Goal: Find specific page/section: Find specific page/section

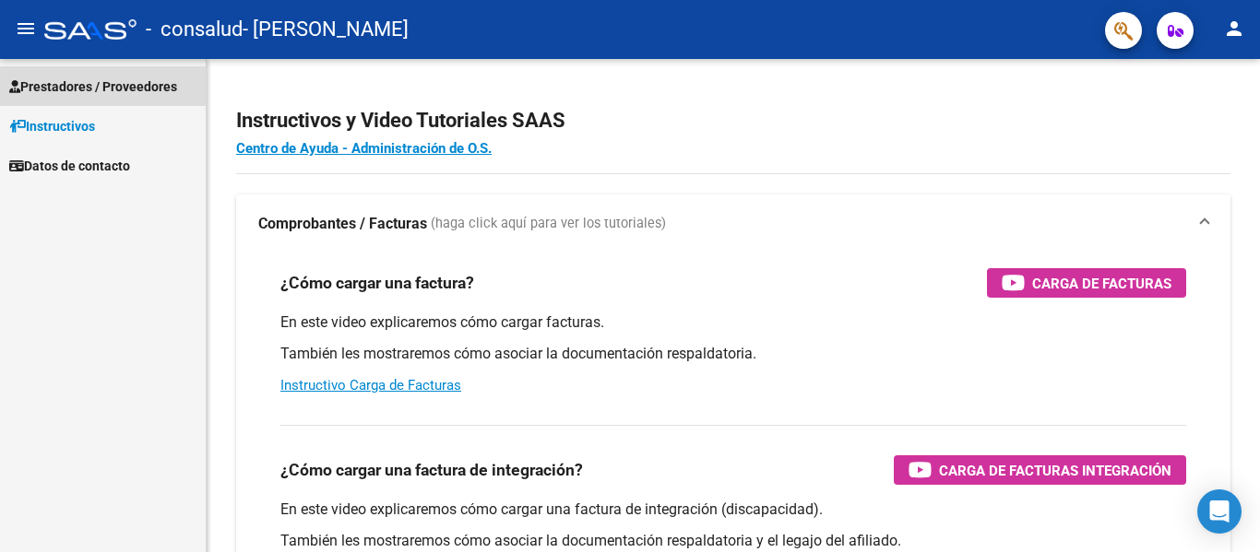
click at [147, 85] on span "Prestadores / Proveedores" at bounding box center [93, 87] width 168 height 20
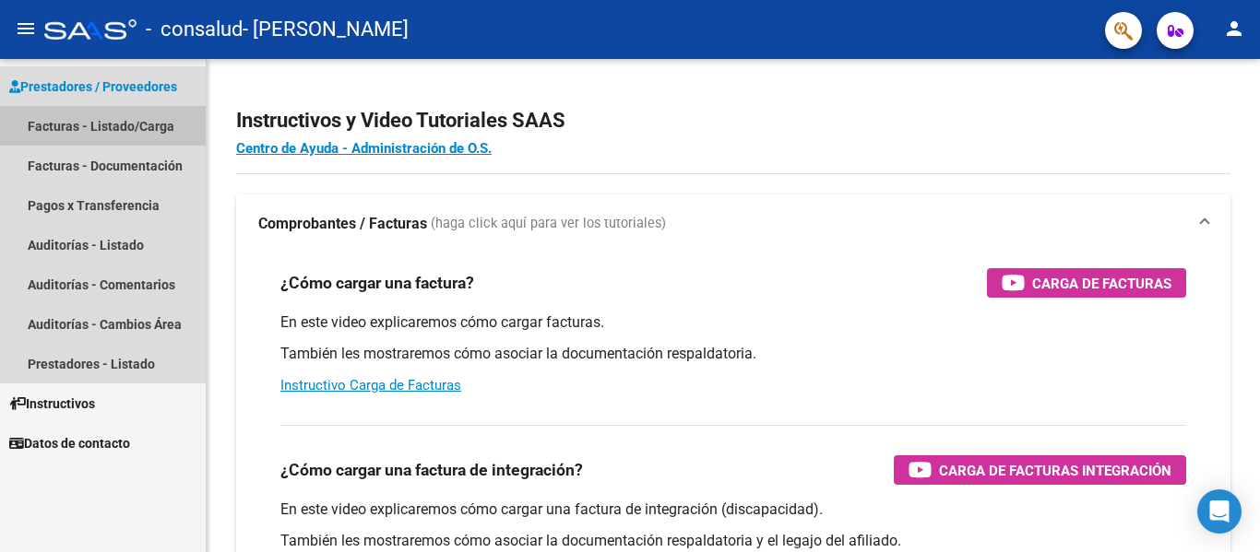
click at [136, 123] on link "Facturas - Listado/Carga" at bounding box center [103, 126] width 206 height 40
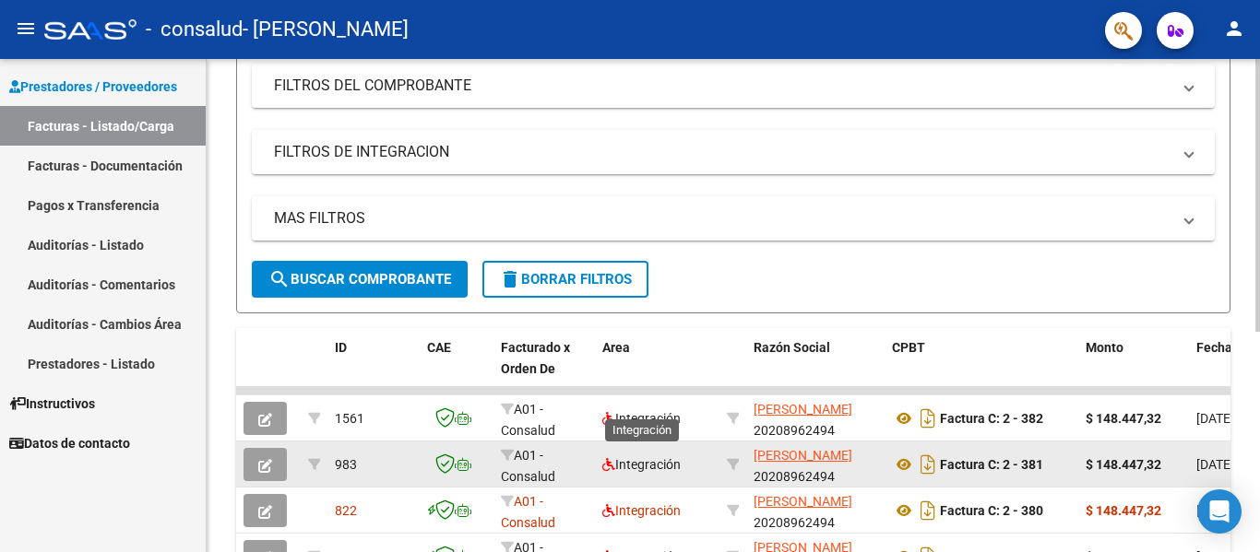
scroll to position [307, 0]
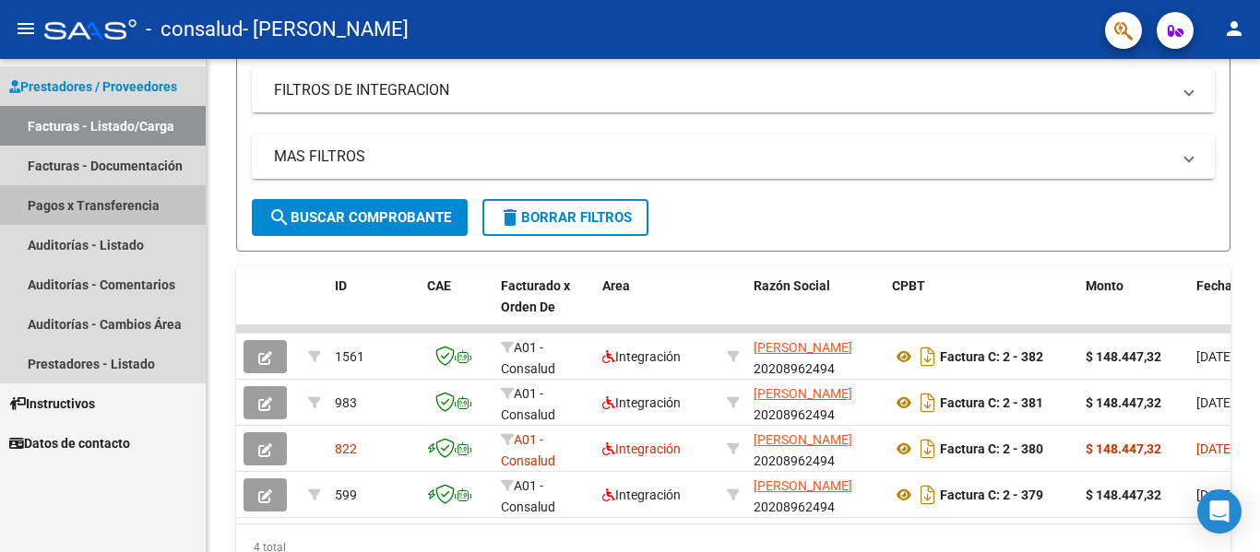
click at [101, 208] on link "Pagos x Transferencia" at bounding box center [103, 205] width 206 height 40
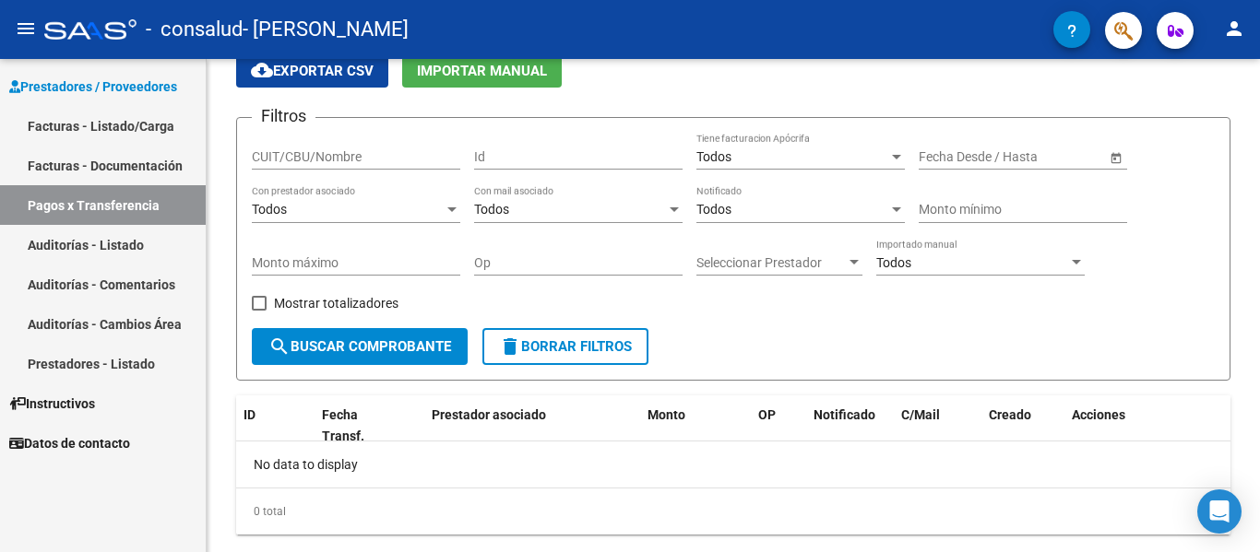
scroll to position [124, 0]
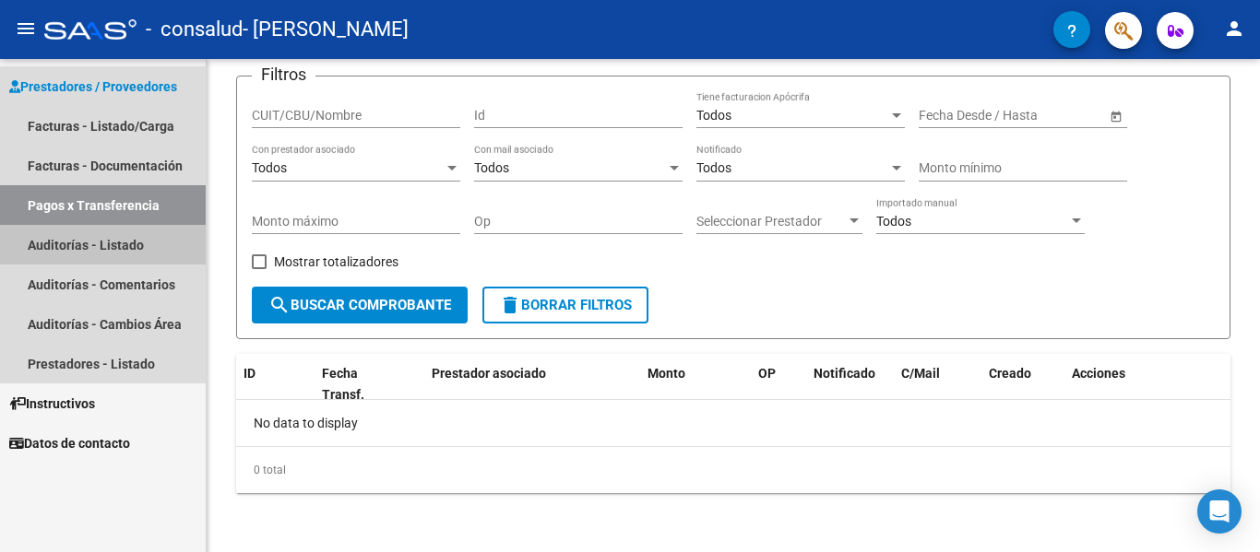
click at [113, 250] on link "Auditorías - Listado" at bounding box center [103, 245] width 206 height 40
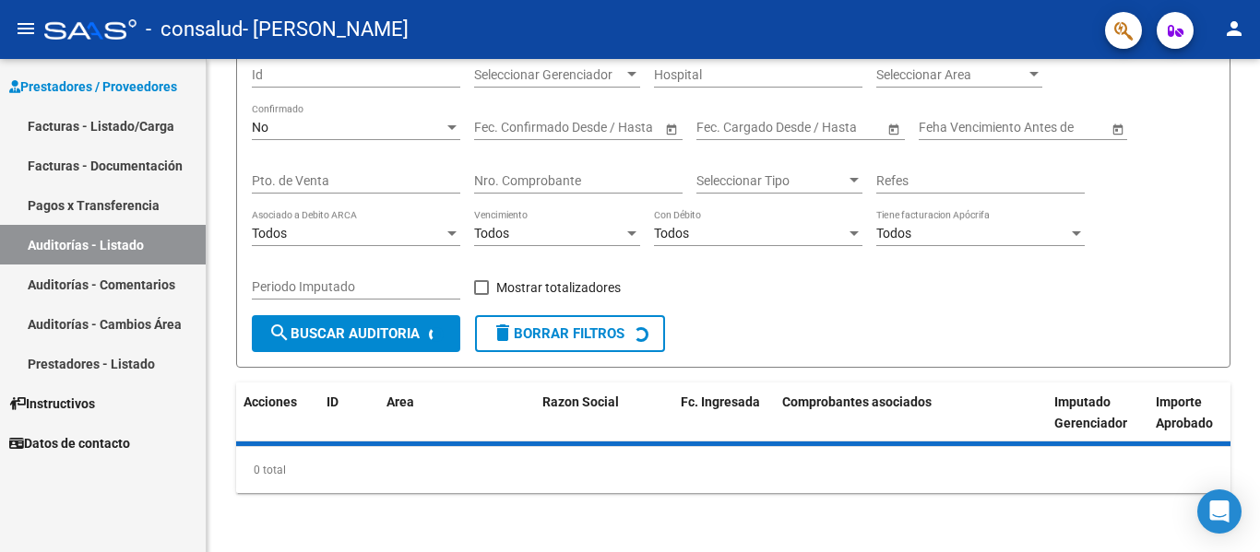
scroll to position [205, 0]
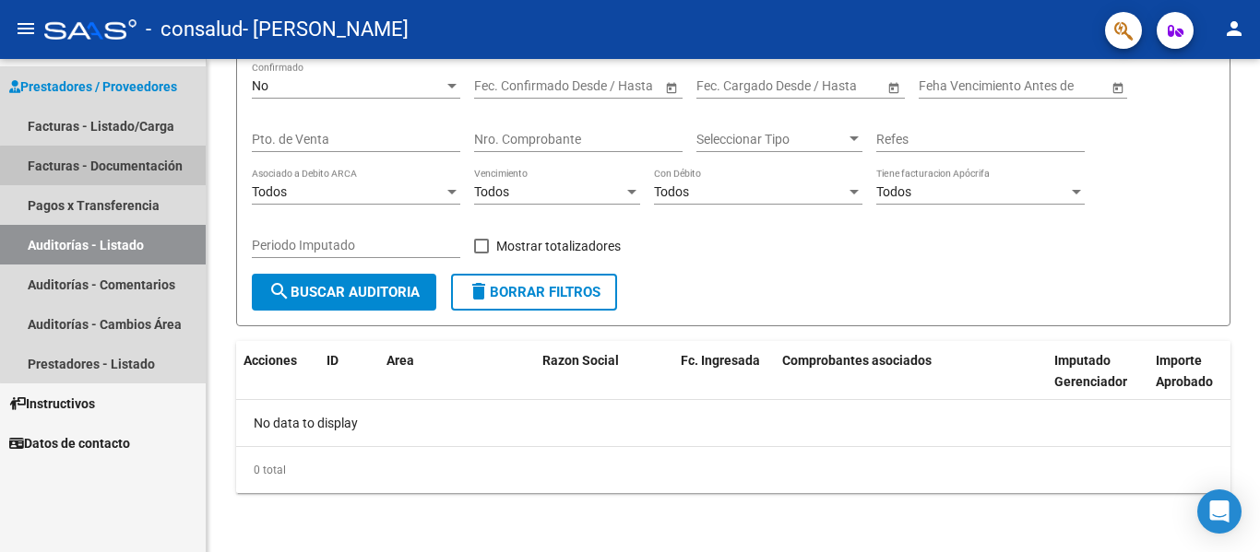
click at [112, 166] on link "Facturas - Documentación" at bounding box center [103, 166] width 206 height 40
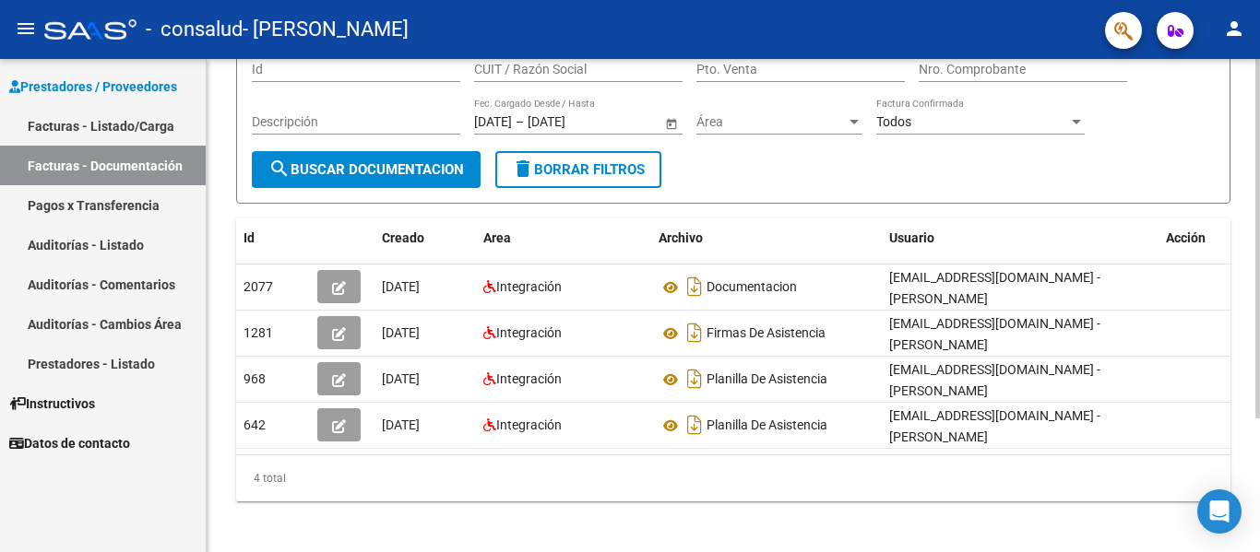
scroll to position [183, 0]
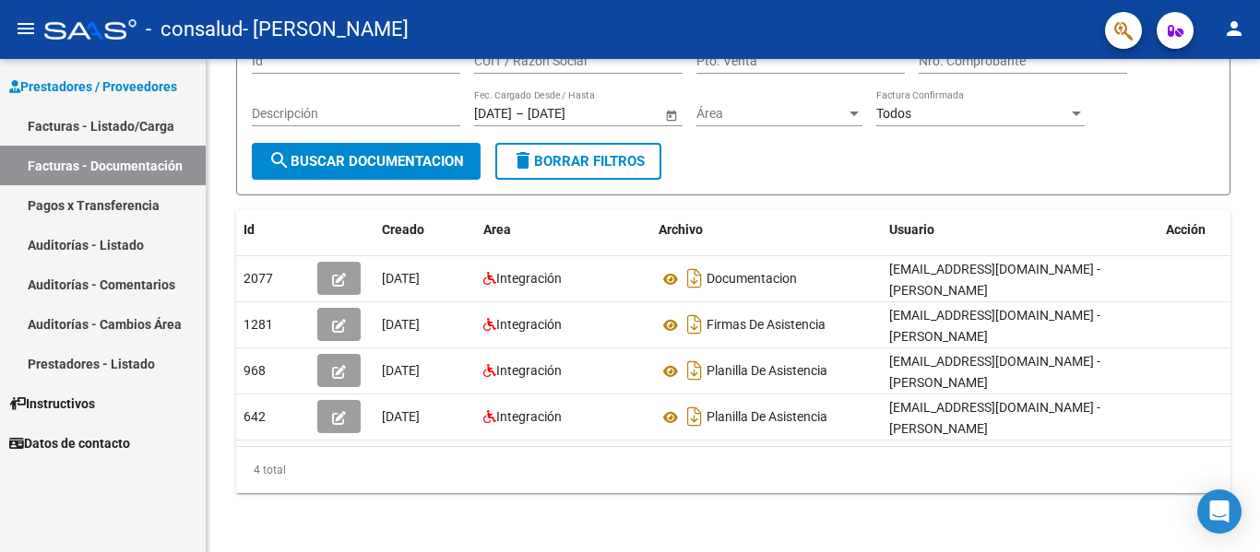
click at [142, 126] on link "Facturas - Listado/Carga" at bounding box center [103, 126] width 206 height 40
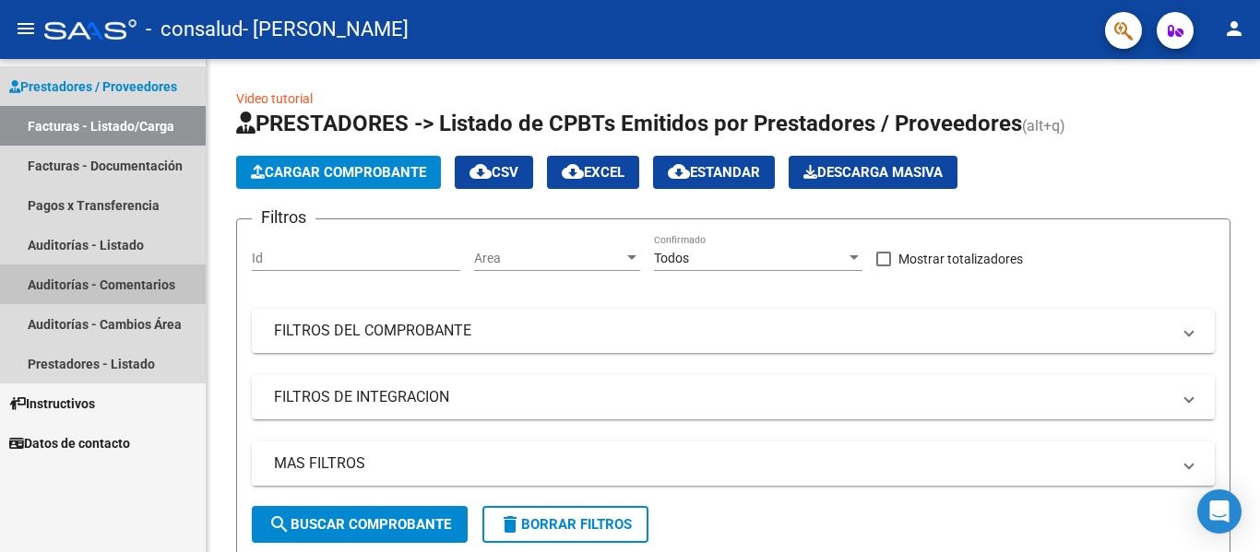
click at [136, 286] on link "Auditorías - Comentarios" at bounding box center [103, 285] width 206 height 40
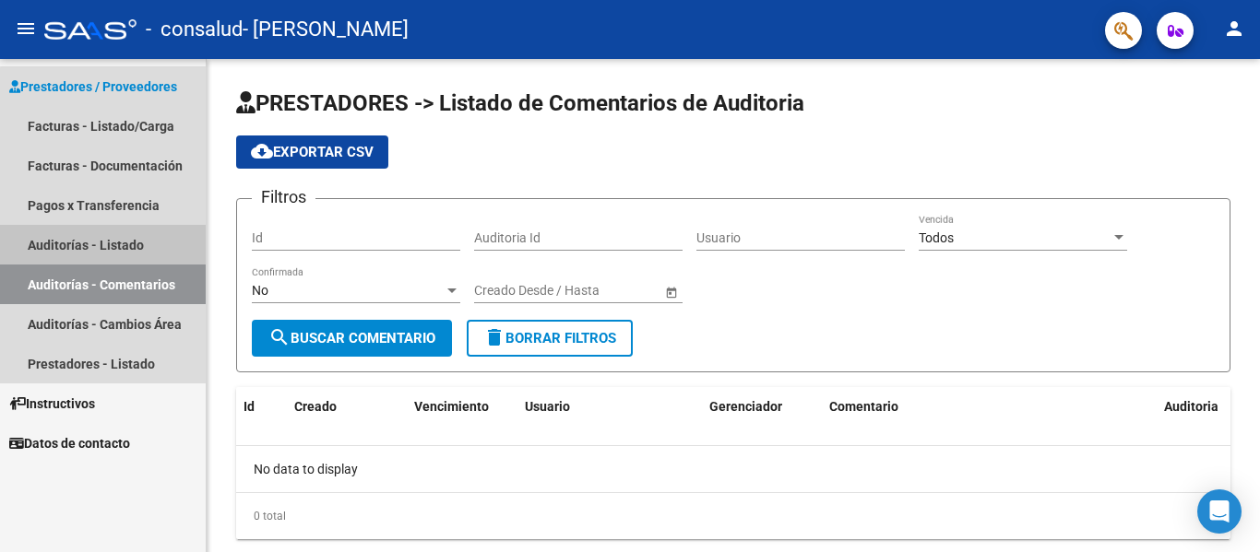
click at [111, 244] on link "Auditorías - Listado" at bounding box center [103, 245] width 206 height 40
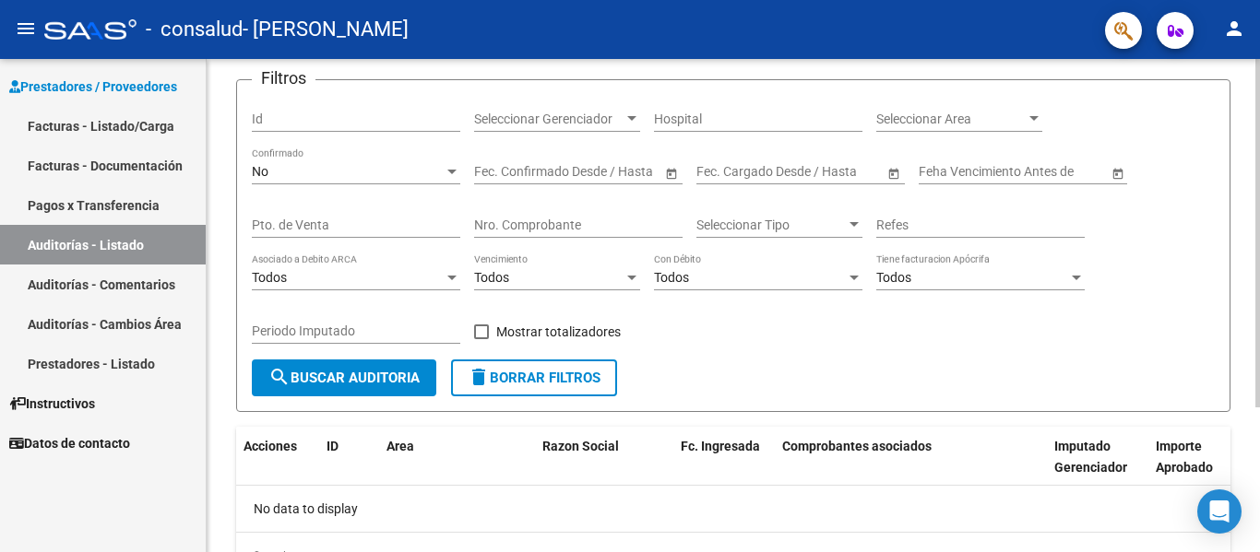
scroll to position [92, 0]
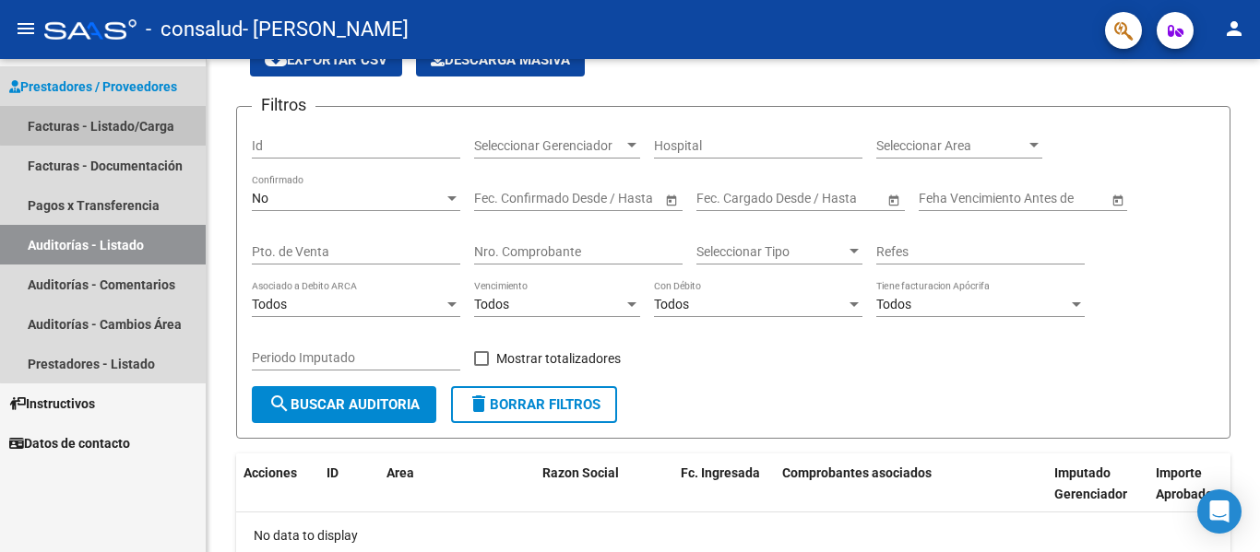
click at [131, 125] on link "Facturas - Listado/Carga" at bounding box center [103, 126] width 206 height 40
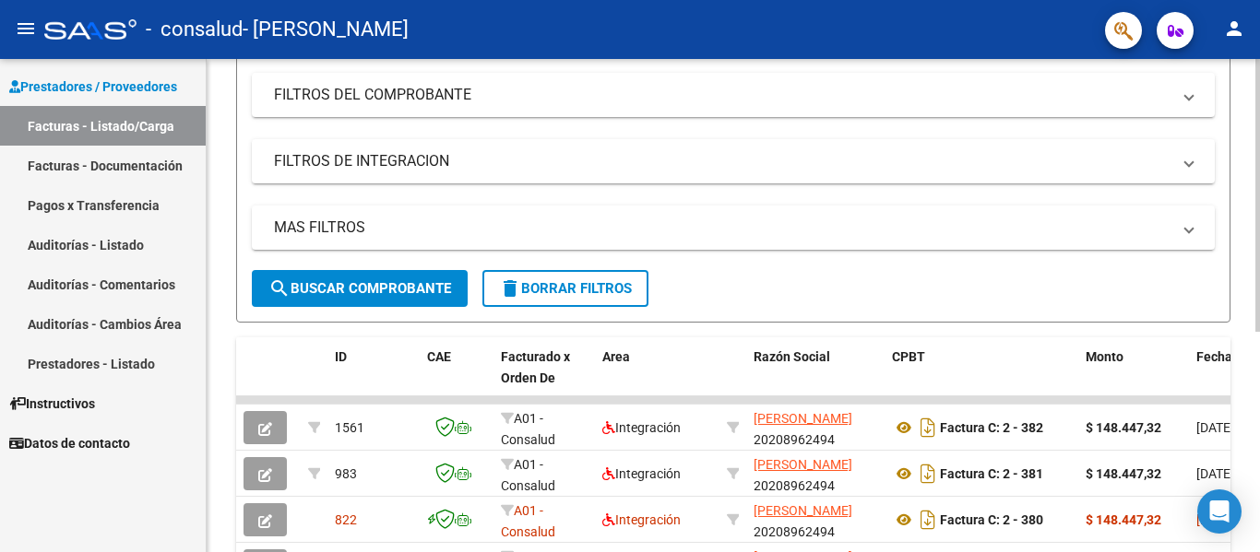
scroll to position [369, 0]
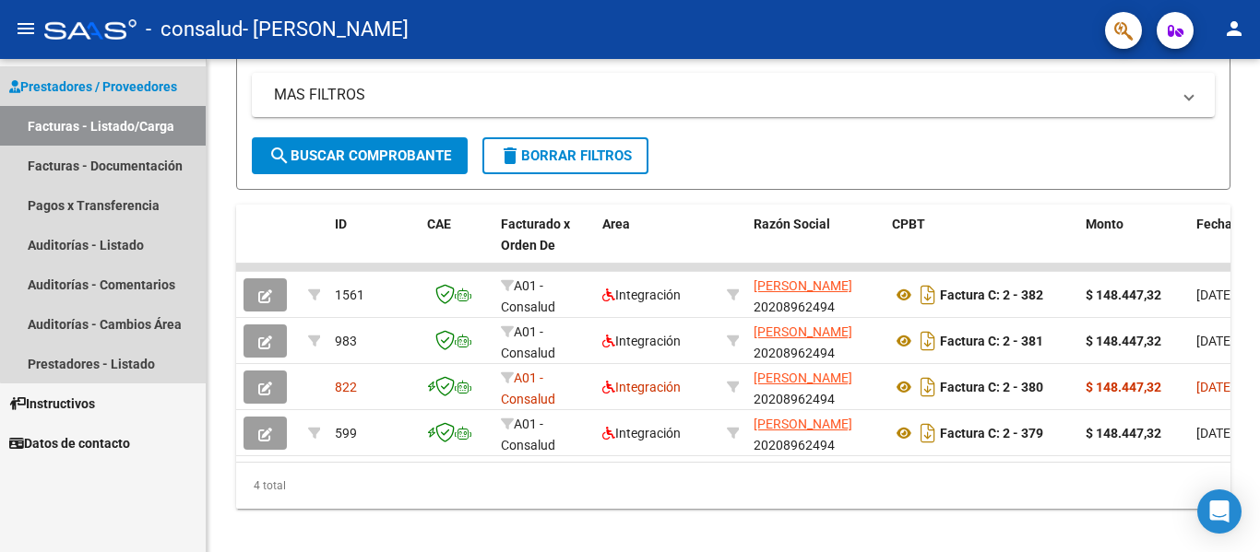
click at [133, 84] on span "Prestadores / Proveedores" at bounding box center [93, 87] width 168 height 20
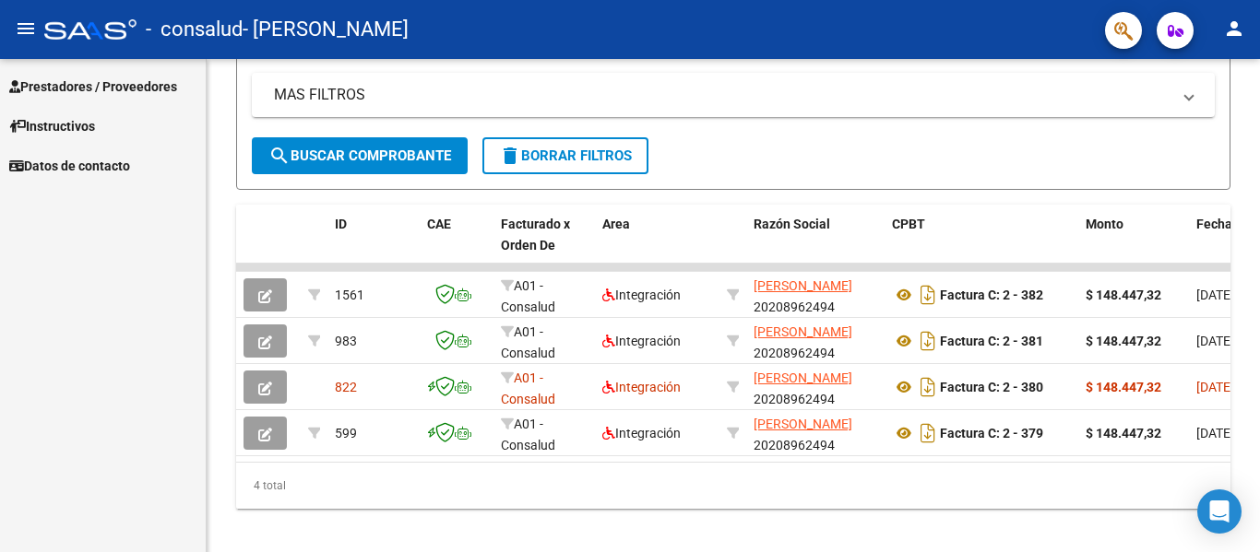
click at [77, 78] on span "Prestadores / Proveedores" at bounding box center [93, 87] width 168 height 20
